Goal: Answer question/provide support

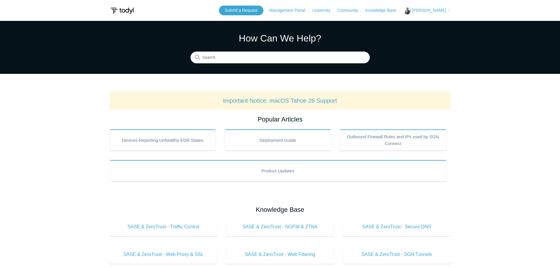
click at [425, 11] on span "[PERSON_NAME]" at bounding box center [429, 10] width 34 height 5
click at [429, 25] on link "My Support Requests" at bounding box center [432, 23] width 57 height 10
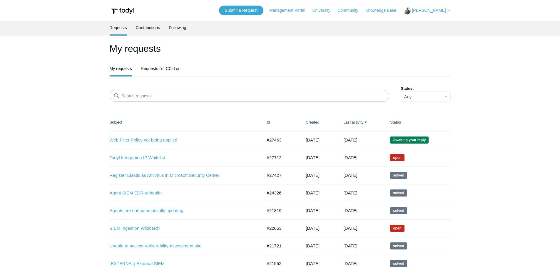
click at [139, 141] on link "Web Filter Policy not being applied" at bounding box center [182, 140] width 144 height 7
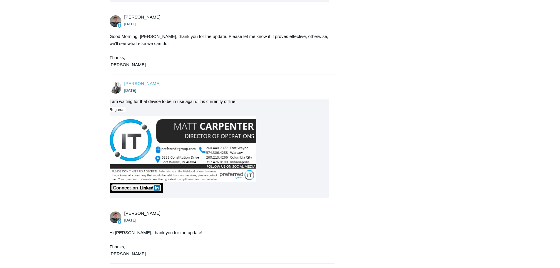
scroll to position [718, 0]
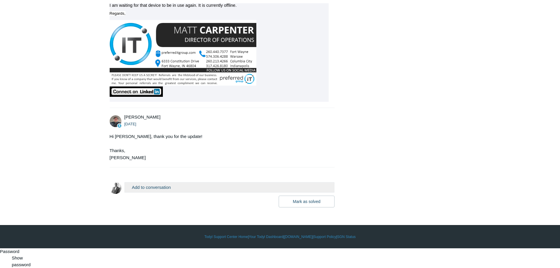
click at [153, 192] on button "Add to conversation" at bounding box center [229, 187] width 211 height 10
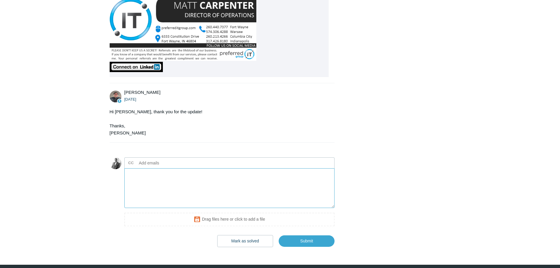
scroll to position [748, 0]
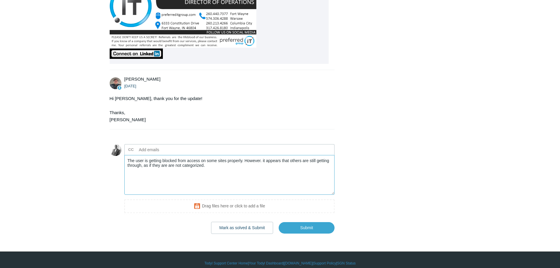
paste textarea "https:///www.play-games.com/toca-boca-games.html"
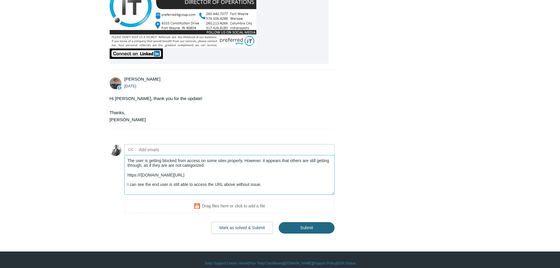
type textarea "The user is getting blocked from access on some sites properly. However. it app…"
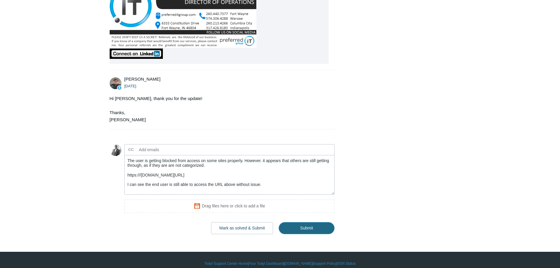
click at [312, 234] on input "Submit" at bounding box center [307, 228] width 56 height 12
